Goal: Information Seeking & Learning: Learn about a topic

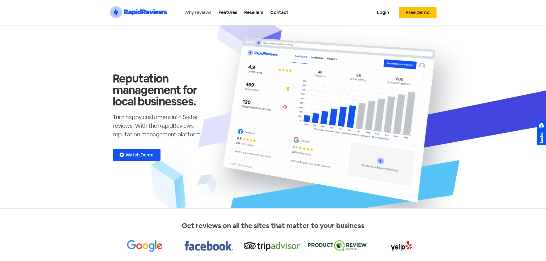
click at [199, 12] on link "Why reviews" at bounding box center [198, 12] width 34 height 13
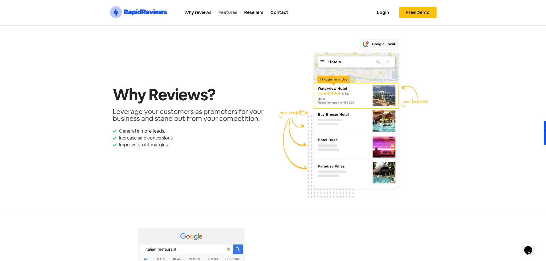
click at [228, 12] on link "Features" at bounding box center [228, 12] width 26 height 13
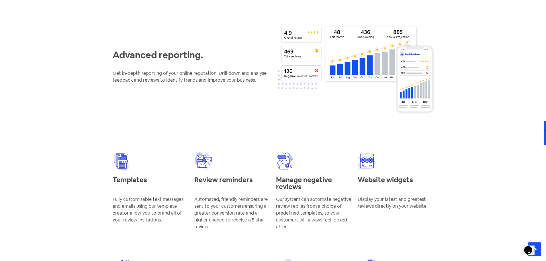
scroll to position [631, 0]
